Goal: Check status: Check status

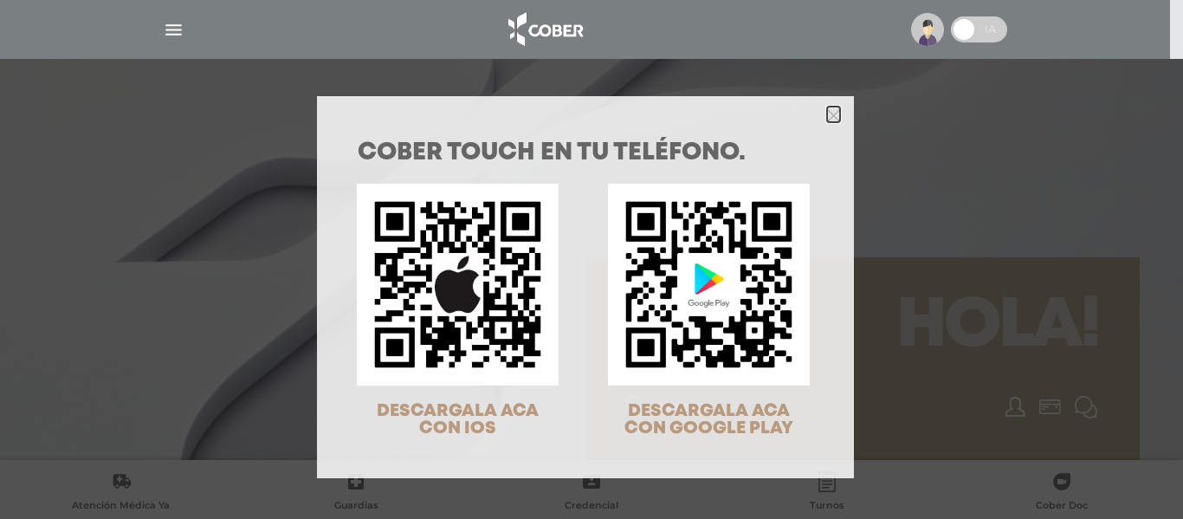
click at [829, 112] on icon "Close" at bounding box center [833, 115] width 13 height 13
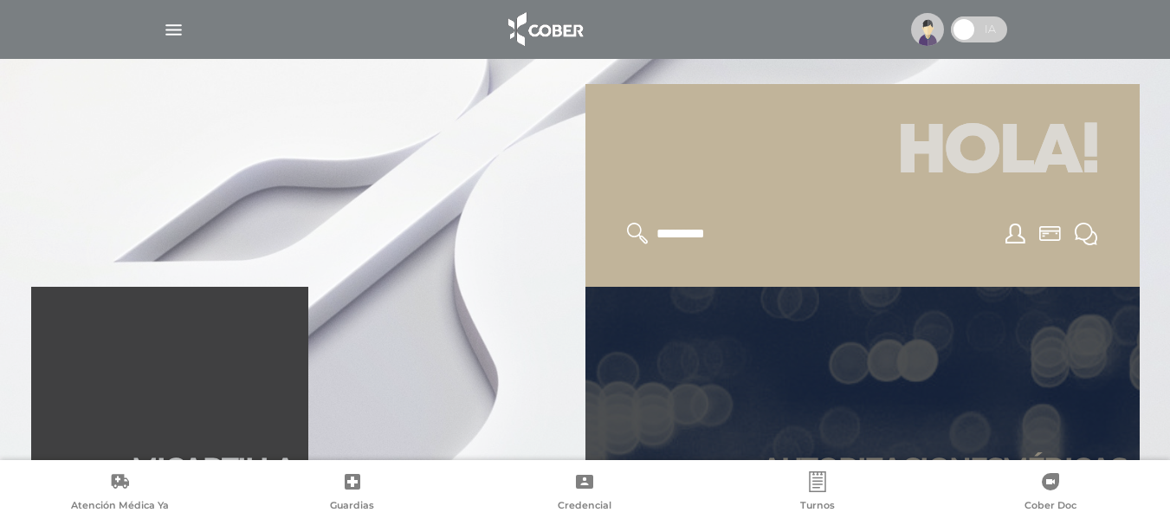
scroll to position [346, 0]
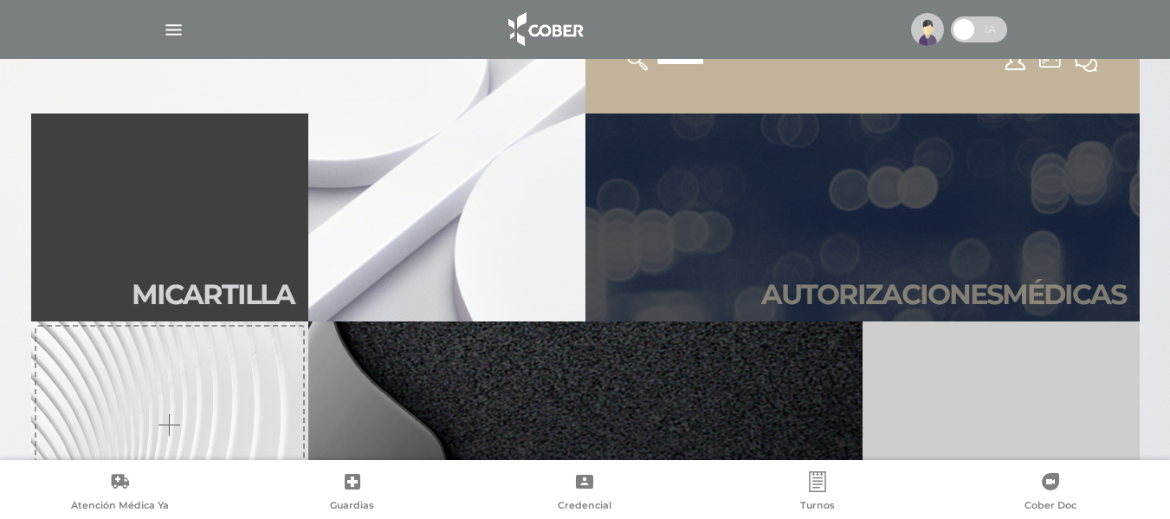
click at [897, 285] on h2 "Autori zaciones médicas" at bounding box center [943, 294] width 364 height 33
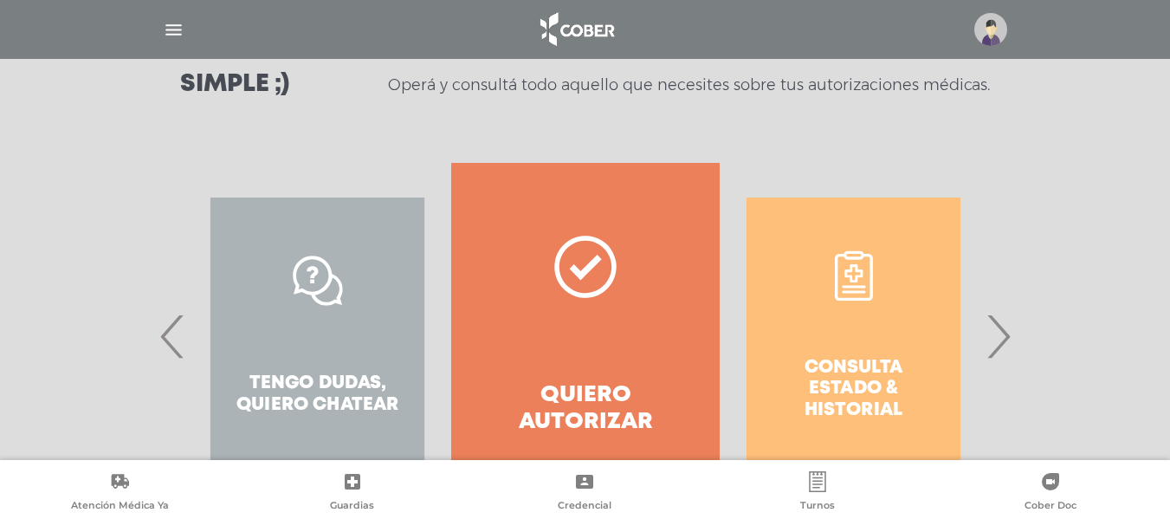
scroll to position [346, 0]
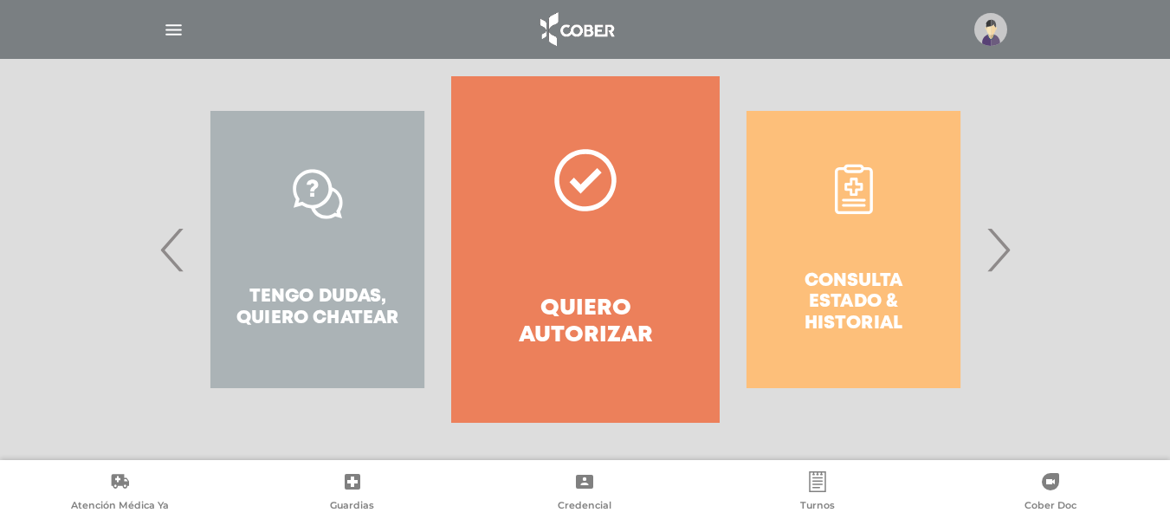
click at [999, 246] on span "›" at bounding box center [998, 250] width 34 height 94
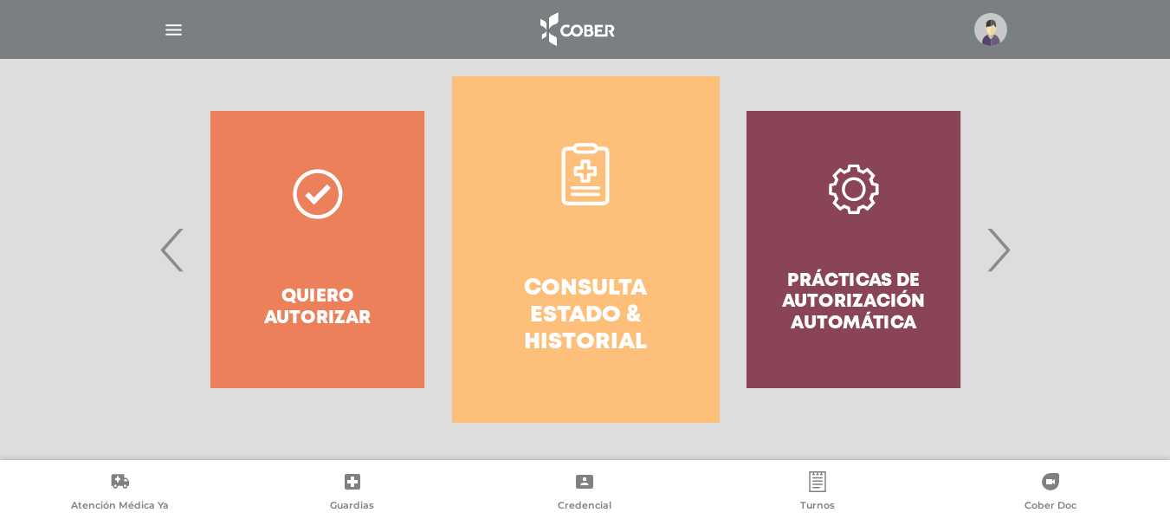
click at [637, 275] on h4 "Consulta estado & historial" at bounding box center [585, 315] width 205 height 81
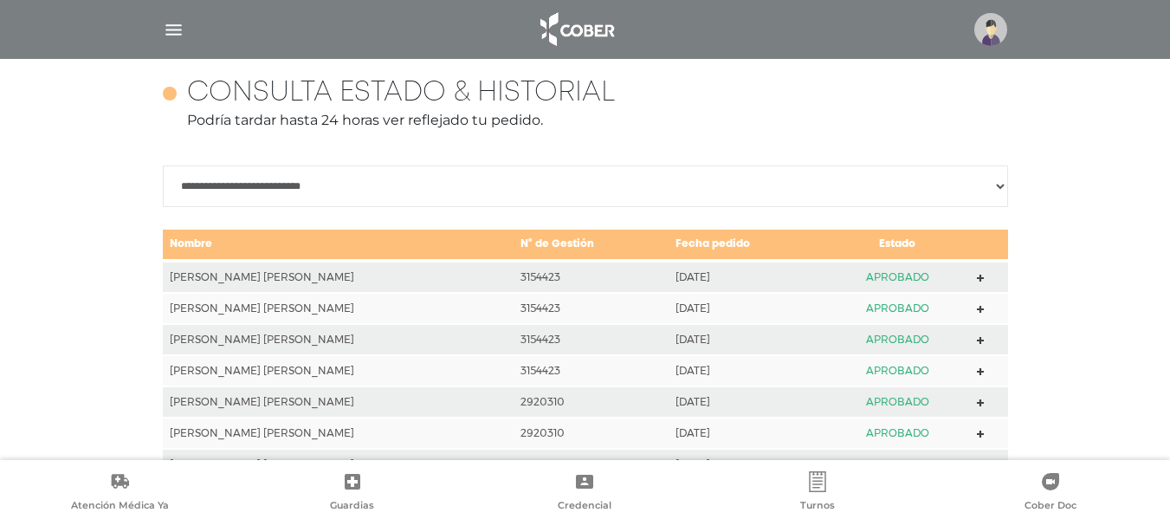
scroll to position [769, 0]
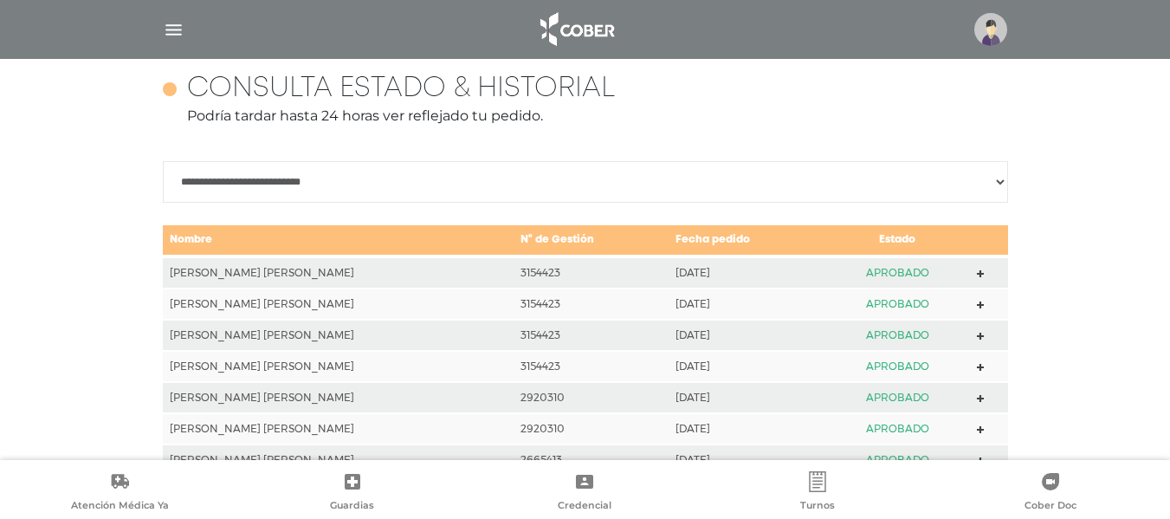
click at [977, 270] on icon at bounding box center [981, 274] width 8 height 8
